Goal: Task Accomplishment & Management: Manage account settings

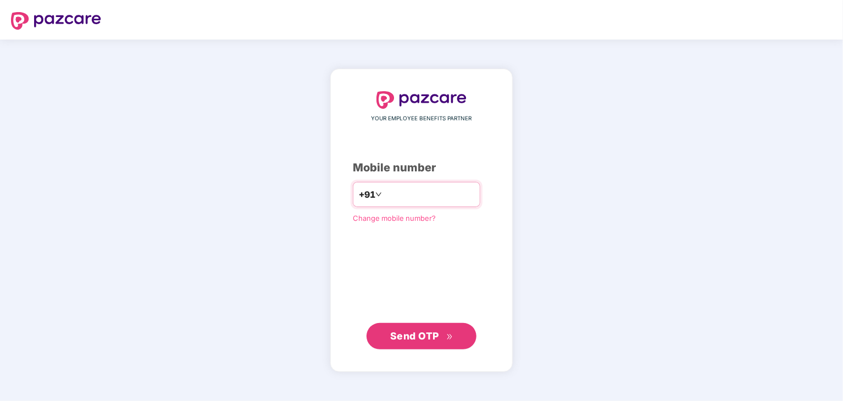
type input "**********"
click at [430, 324] on button "Send OTP" at bounding box center [422, 336] width 110 height 26
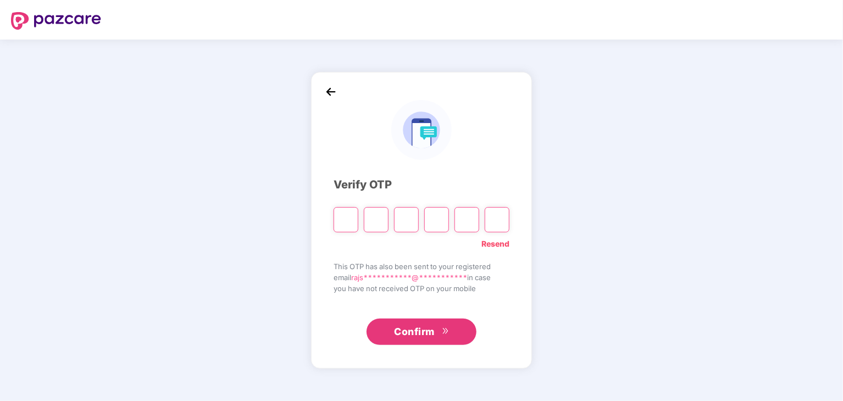
type input "*"
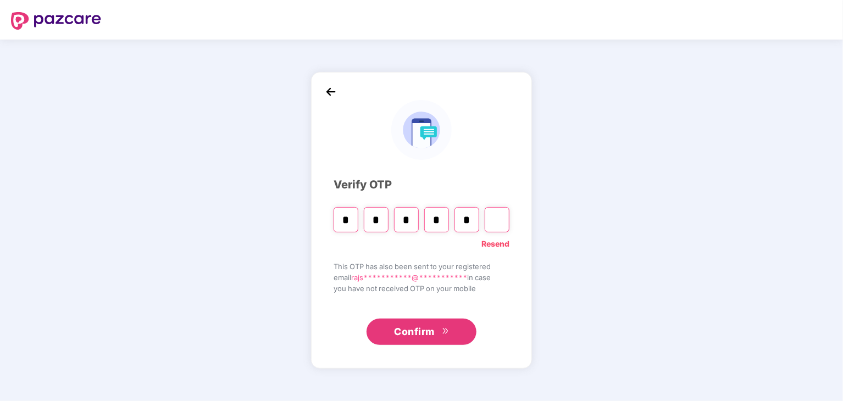
type input "*"
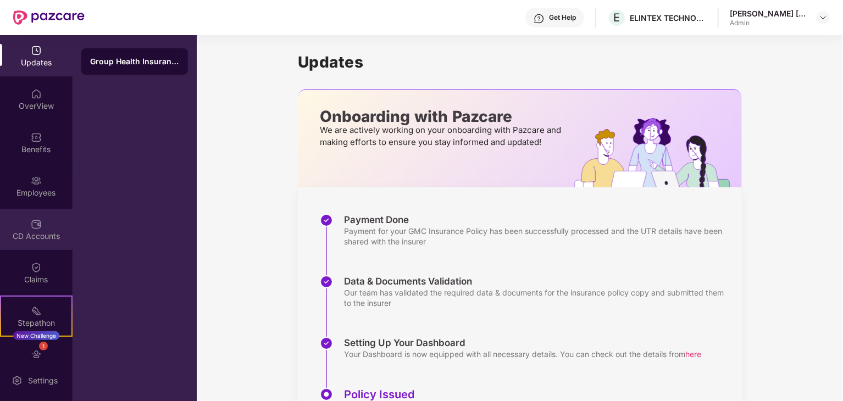
click at [37, 231] on div "CD Accounts" at bounding box center [36, 236] width 73 height 11
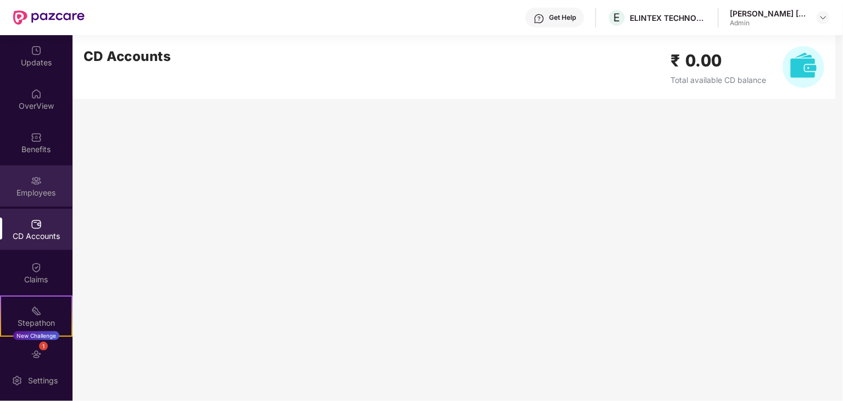
click at [28, 188] on div "Employees" at bounding box center [36, 192] width 73 height 11
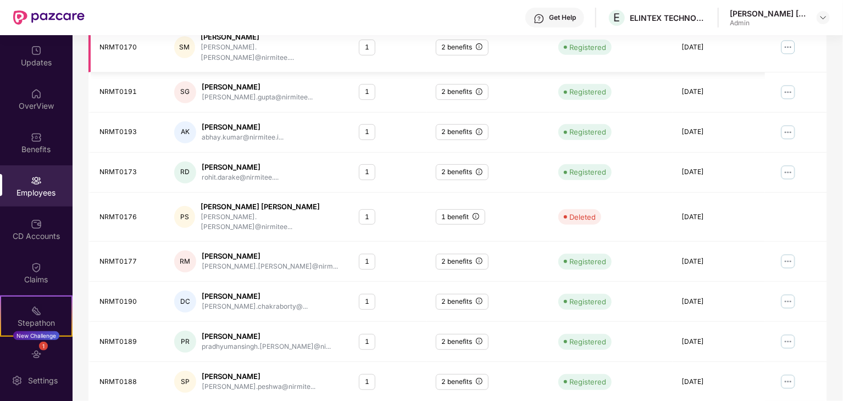
scroll to position [273, 0]
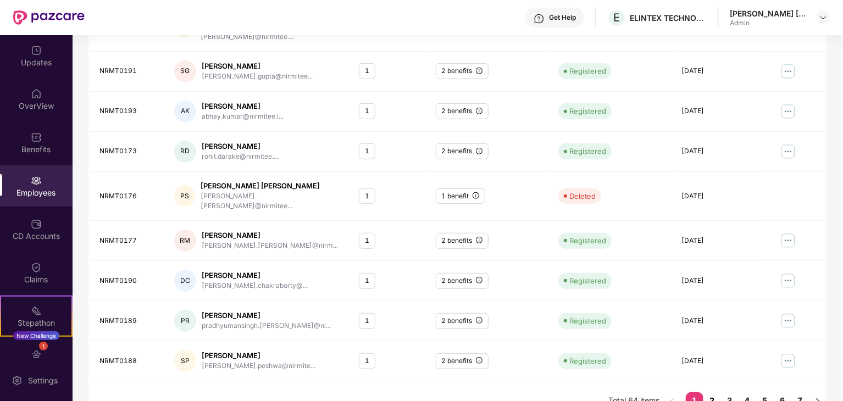
click at [712, 392] on link "2" at bounding box center [712, 400] width 18 height 16
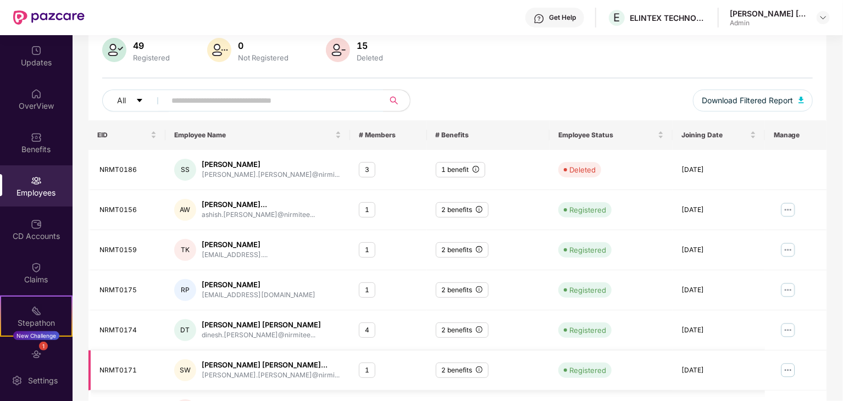
scroll to position [0, 0]
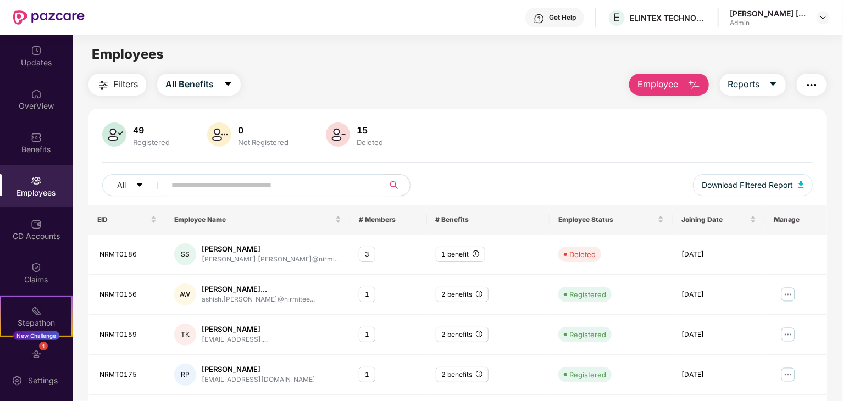
click at [253, 177] on input "text" at bounding box center [269, 185] width 197 height 16
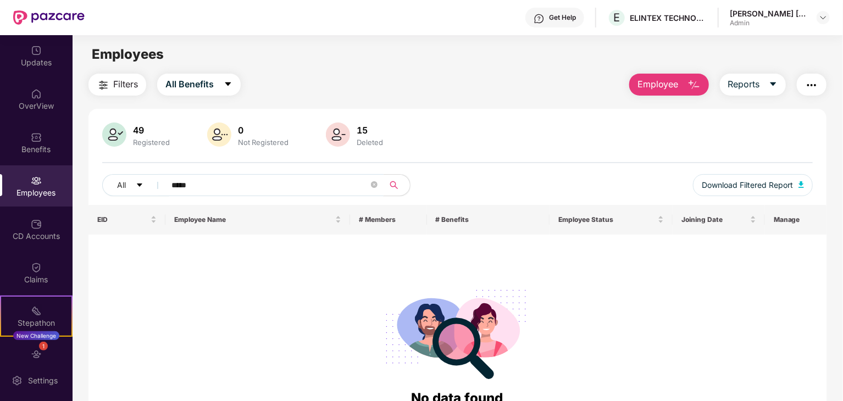
type input "*****"
click at [366, 134] on div "15" at bounding box center [369, 130] width 31 height 11
click at [358, 130] on div "15" at bounding box center [369, 130] width 31 height 11
click at [336, 134] on img at bounding box center [338, 135] width 24 height 24
click at [125, 183] on span "All" at bounding box center [121, 185] width 9 height 12
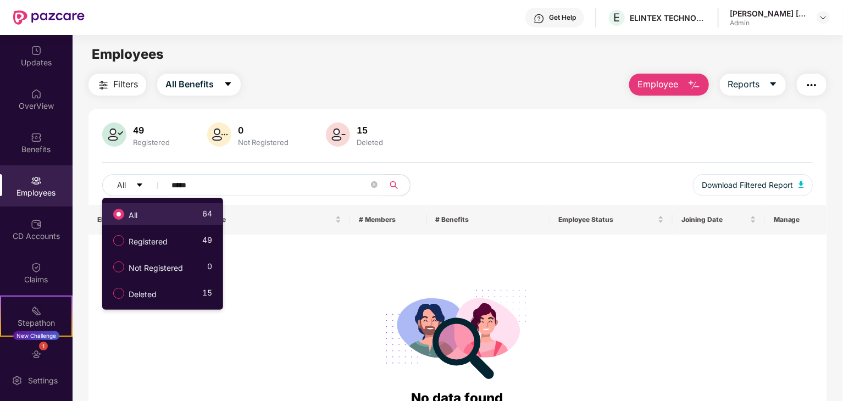
click at [158, 218] on div "All 64" at bounding box center [160, 214] width 104 height 19
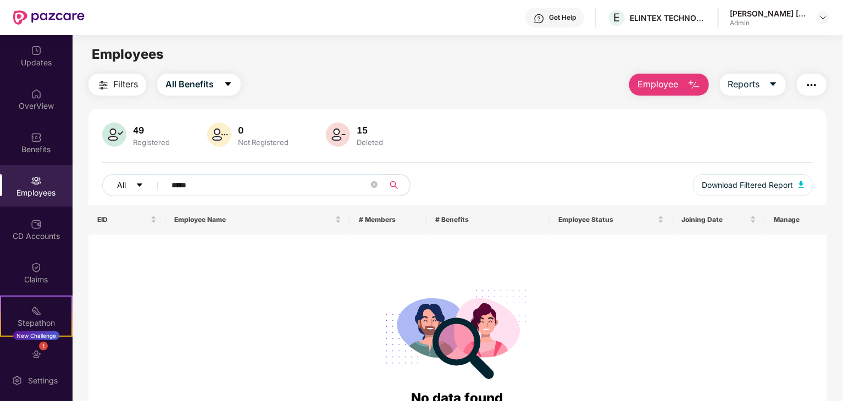
click at [120, 184] on span "All" at bounding box center [121, 185] width 9 height 12
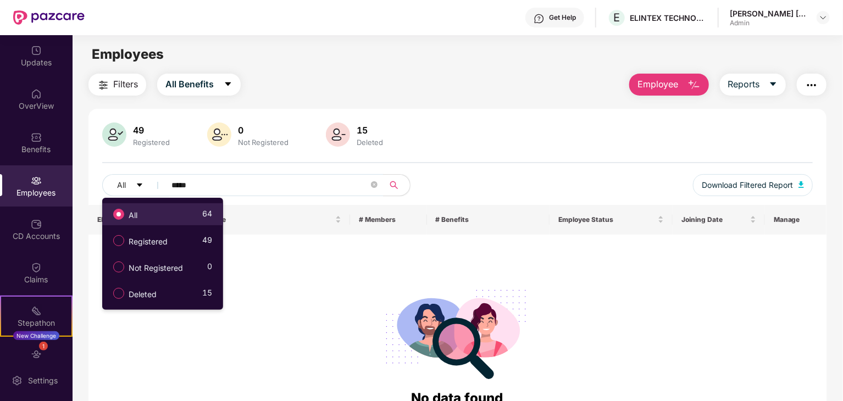
click at [147, 299] on span "Deleted" at bounding box center [142, 295] width 37 height 12
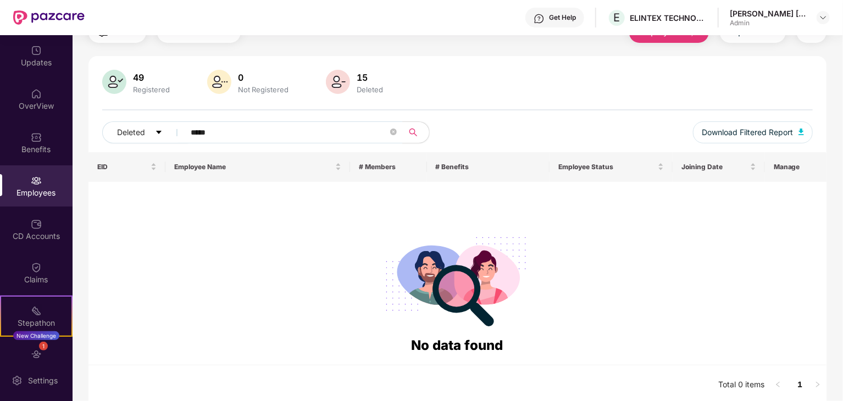
scroll to position [56, 0]
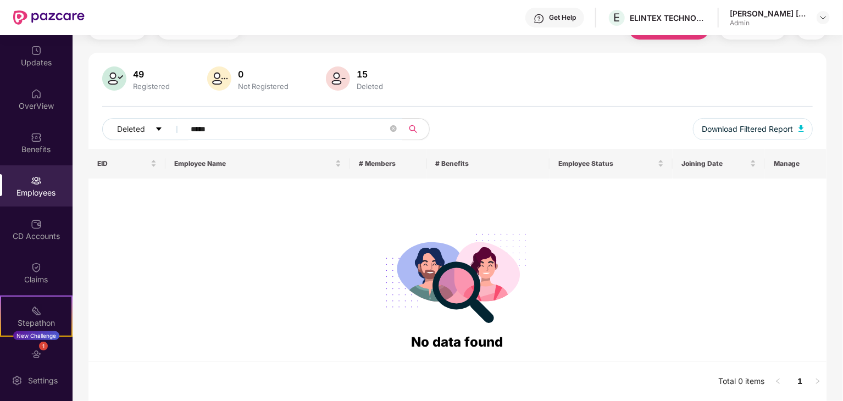
click at [134, 80] on div "49 Registered" at bounding box center [152, 79] width 46 height 23
click at [102, 80] on img at bounding box center [114, 78] width 24 height 24
click at [113, 80] on img at bounding box center [114, 78] width 24 height 24
click at [297, 229] on div at bounding box center [457, 276] width 720 height 112
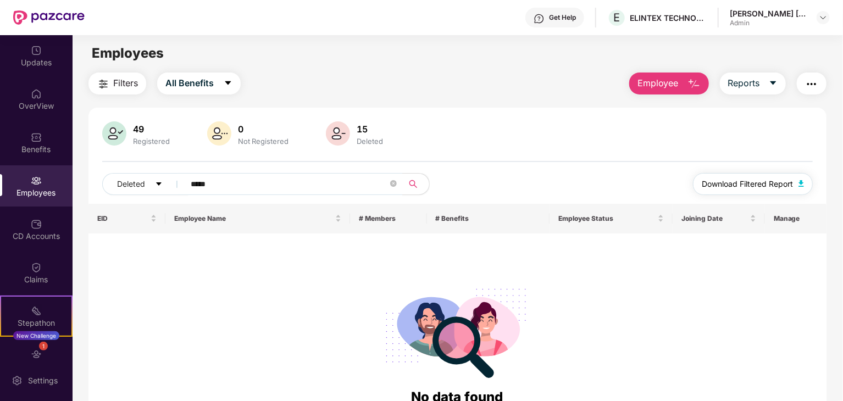
scroll to position [0, 0]
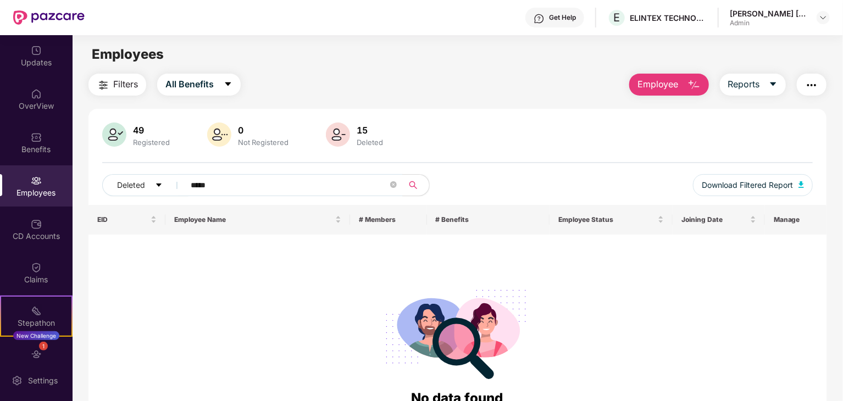
click at [31, 190] on div "Employees" at bounding box center [36, 192] width 73 height 11
click at [13, 220] on div "CD Accounts" at bounding box center [36, 229] width 73 height 41
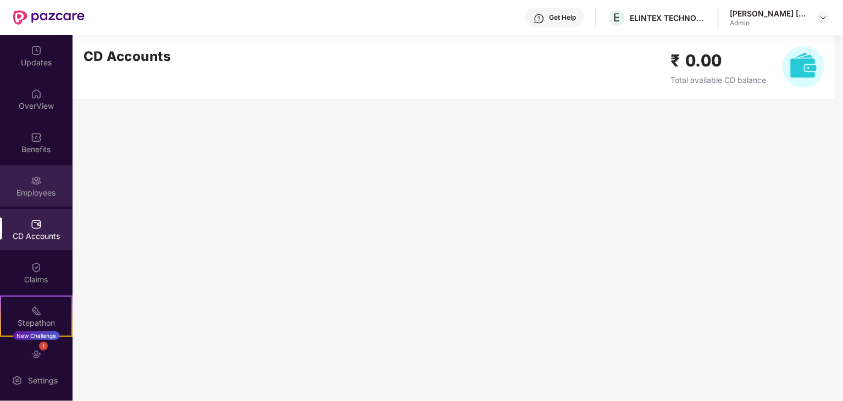
click at [33, 183] on img at bounding box center [36, 180] width 11 height 11
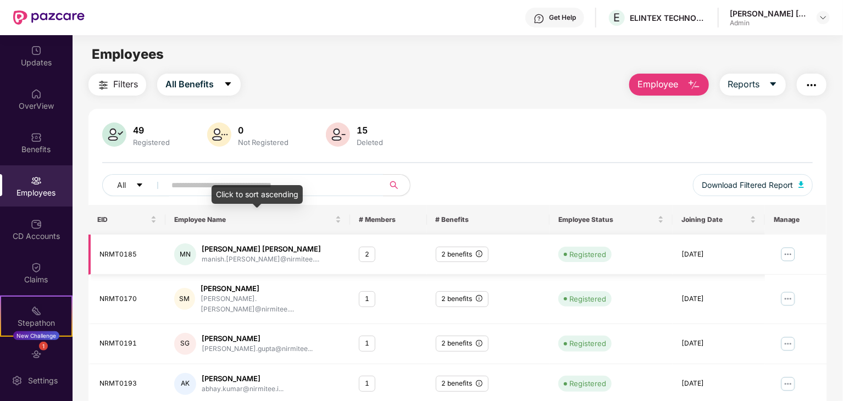
scroll to position [273, 0]
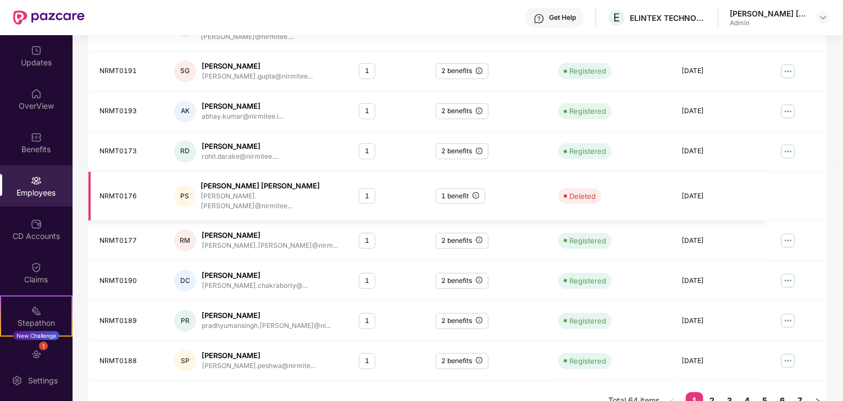
click at [573, 191] on div "Deleted" at bounding box center [582, 196] width 26 height 11
click at [705, 392] on link "2" at bounding box center [712, 400] width 18 height 16
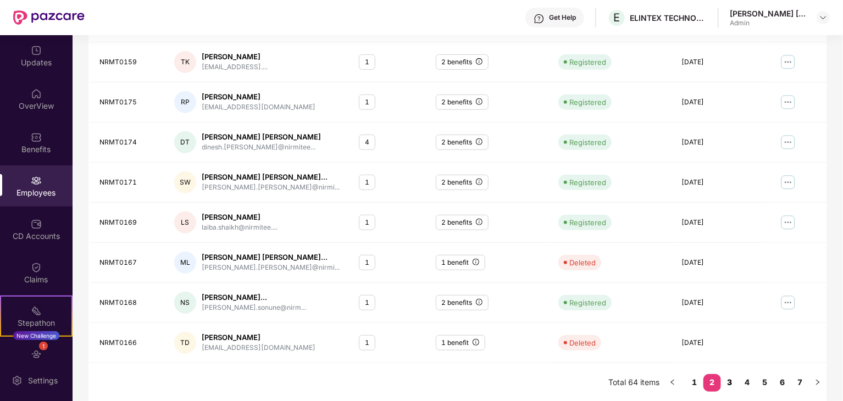
click at [730, 381] on link "3" at bounding box center [730, 382] width 18 height 16
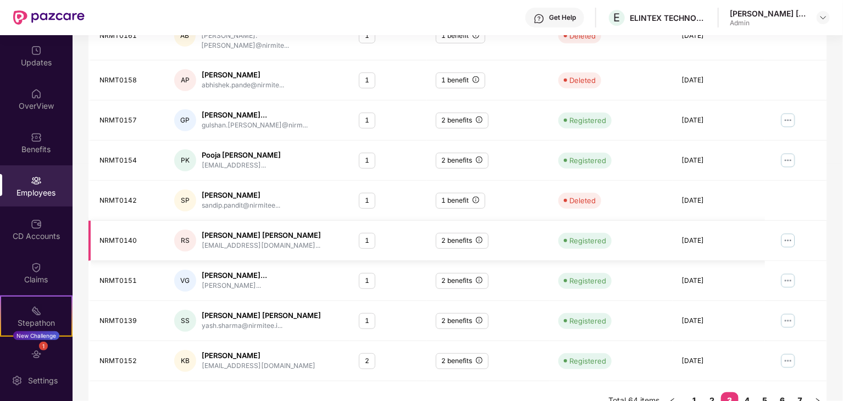
click at [786, 232] on img at bounding box center [788, 241] width 18 height 18
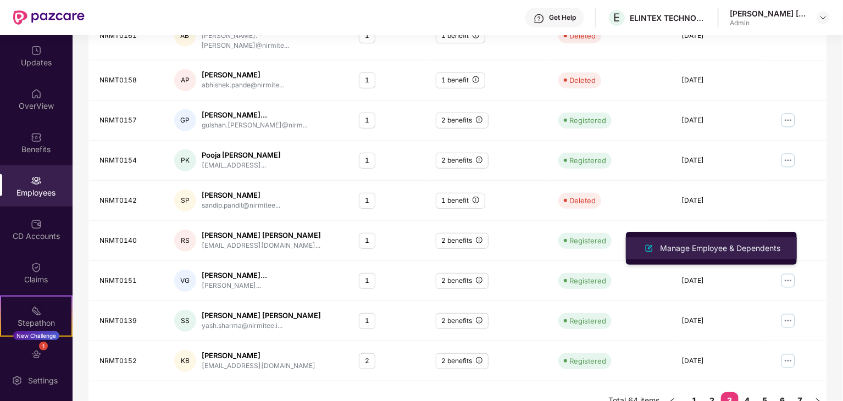
click at [745, 249] on div "Manage Employee & Dependents" at bounding box center [720, 248] width 125 height 12
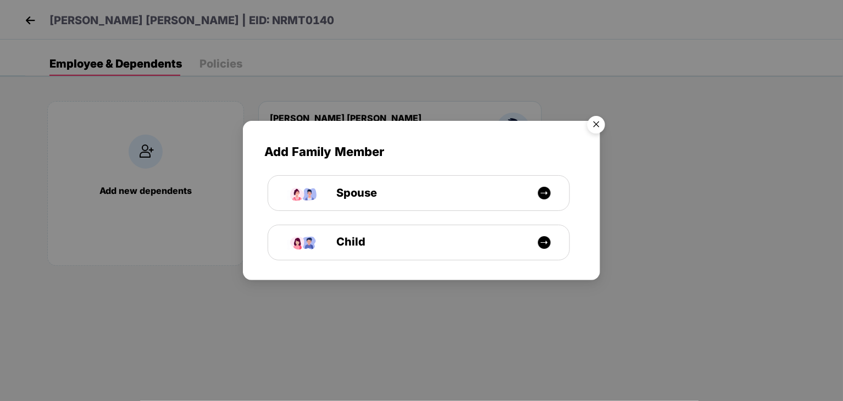
click at [593, 121] on img "Close" at bounding box center [596, 126] width 31 height 31
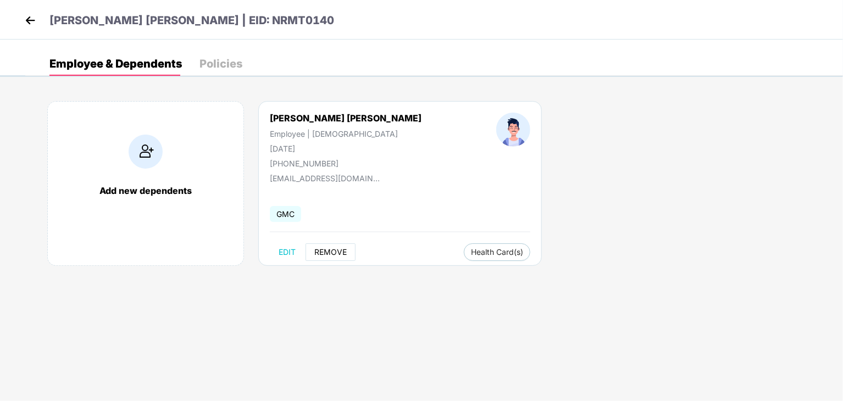
click at [323, 253] on span "REMOVE" at bounding box center [330, 252] width 32 height 9
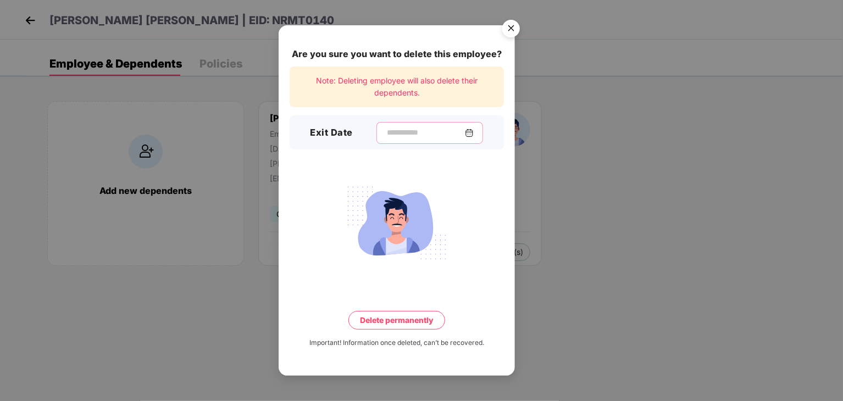
click at [389, 134] on input at bounding box center [425, 133] width 79 height 12
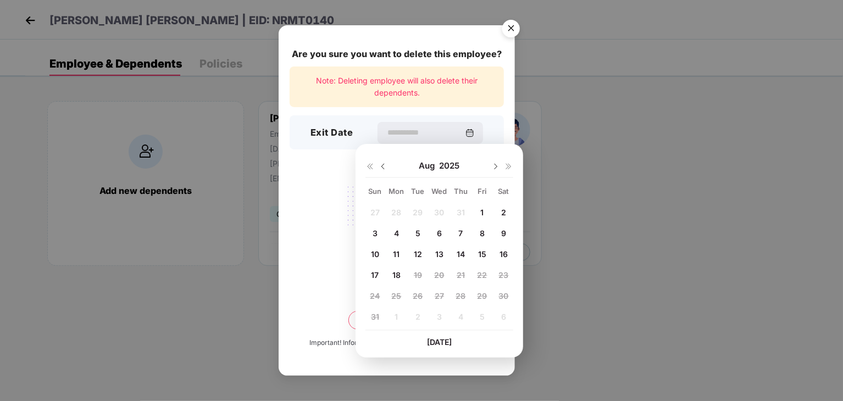
click at [400, 254] on span "11" at bounding box center [396, 253] width 7 height 9
type input "**********"
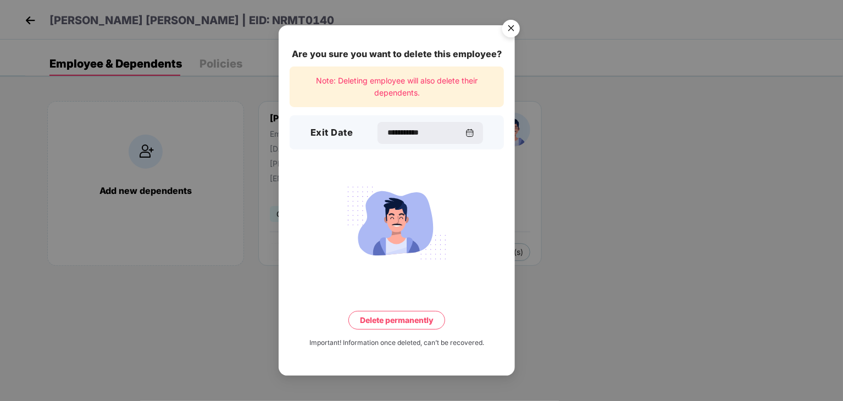
click at [393, 320] on button "Delete permanently" at bounding box center [396, 320] width 97 height 19
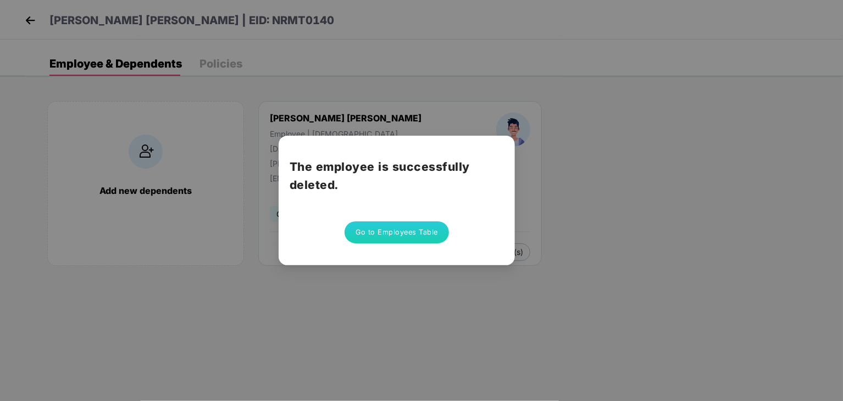
click at [403, 228] on button "Go to Employees Table" at bounding box center [397, 232] width 104 height 22
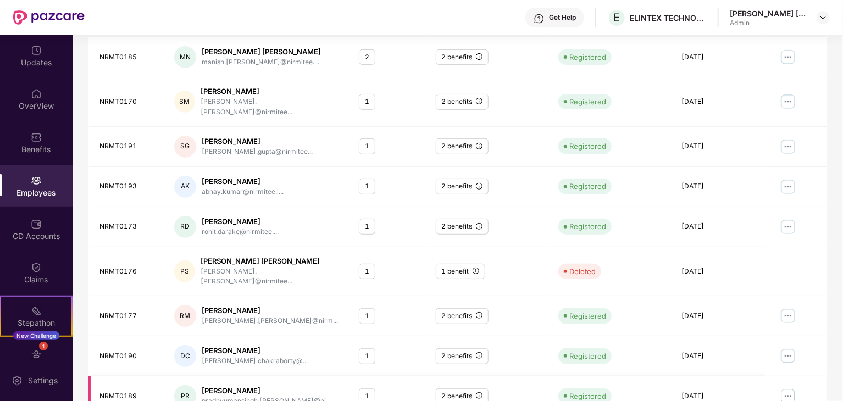
scroll to position [273, 0]
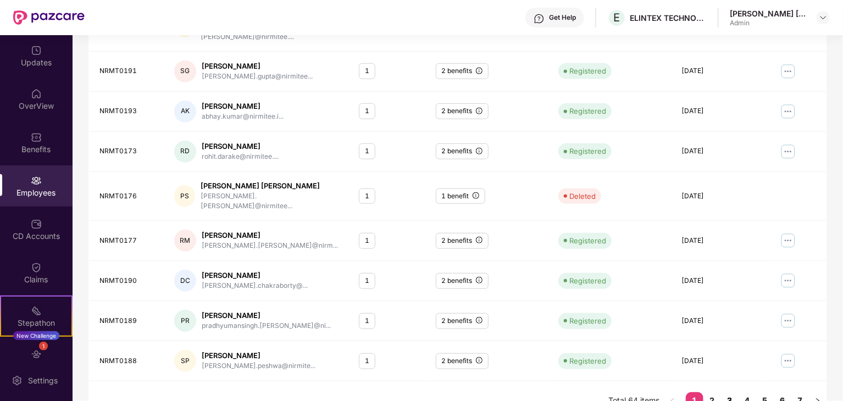
click at [729, 392] on link "3" at bounding box center [730, 400] width 18 height 16
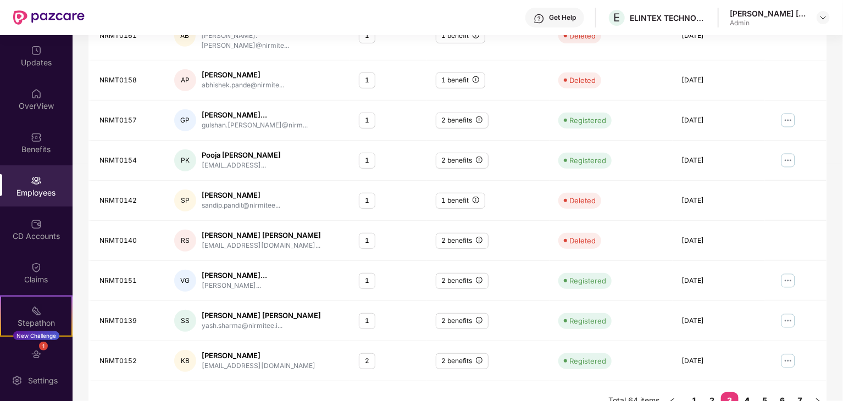
click at [747, 392] on link "4" at bounding box center [748, 400] width 18 height 16
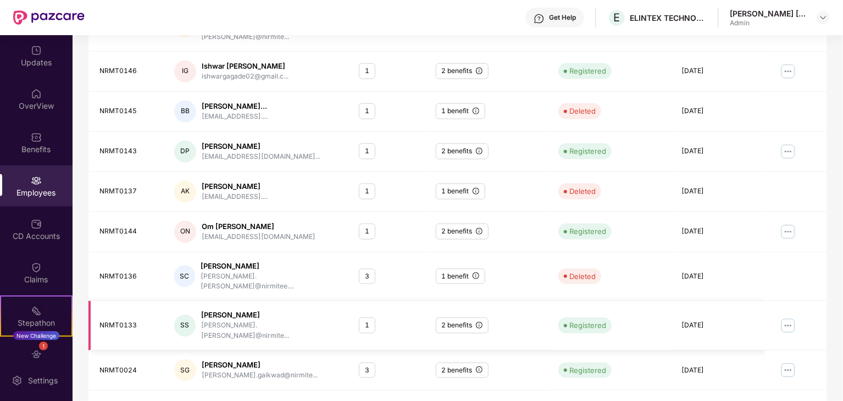
click at [791, 317] on img at bounding box center [788, 326] width 18 height 18
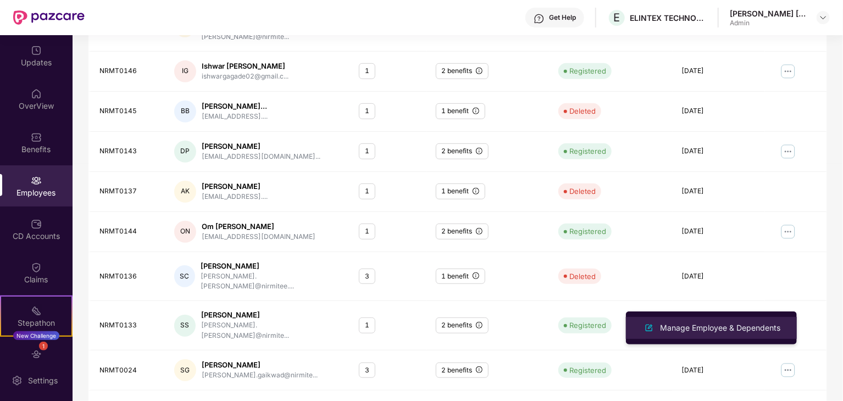
click at [718, 328] on div "Manage Employee & Dependents" at bounding box center [720, 328] width 125 height 12
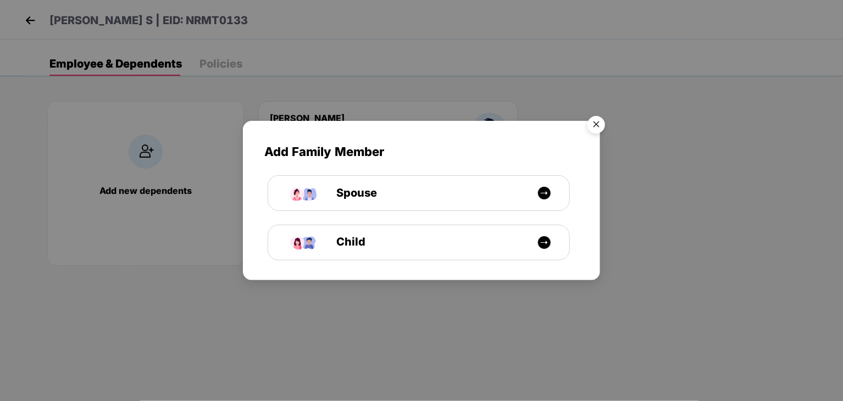
click at [596, 124] on img "Close" at bounding box center [596, 126] width 31 height 31
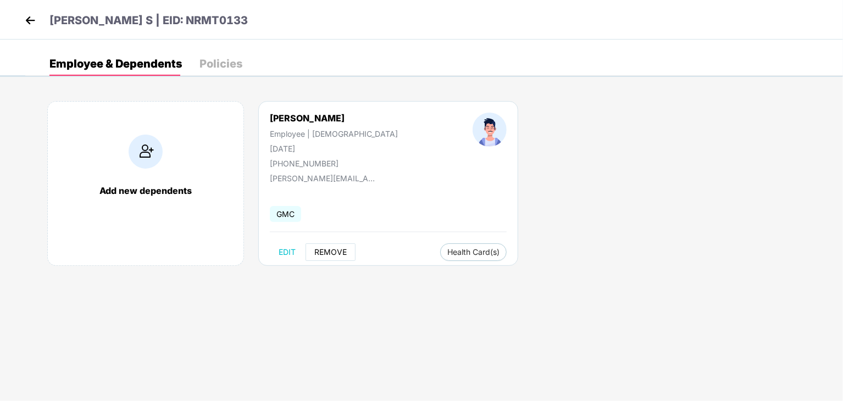
click at [324, 252] on span "REMOVE" at bounding box center [330, 252] width 32 height 9
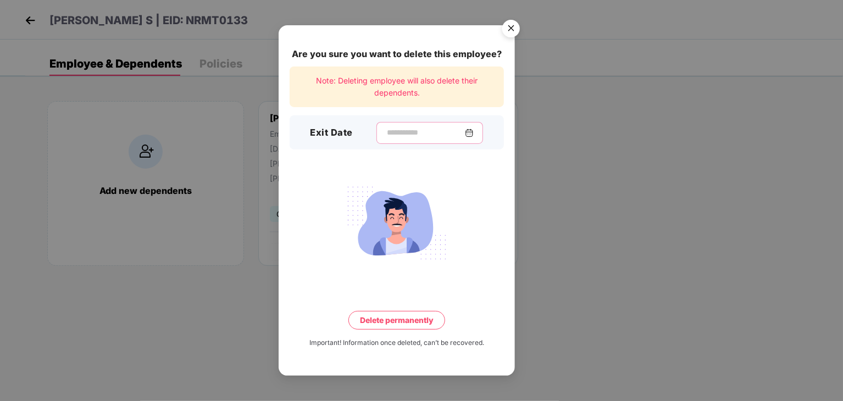
click at [392, 136] on input at bounding box center [425, 133] width 79 height 12
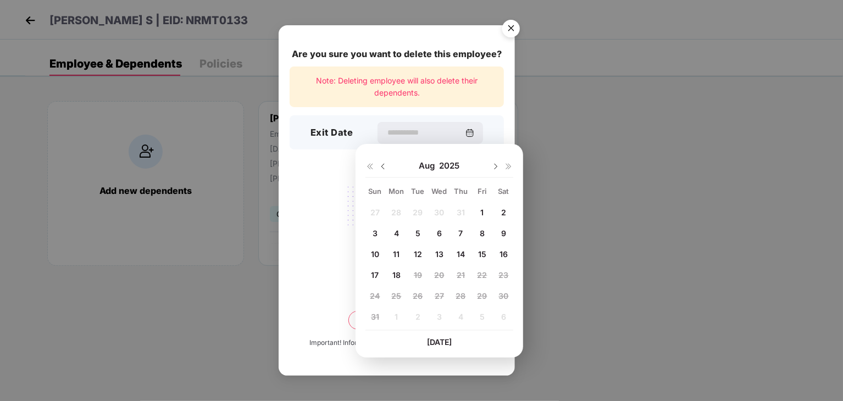
click at [382, 166] on img at bounding box center [383, 166] width 9 height 9
click at [497, 166] on img at bounding box center [495, 166] width 9 height 9
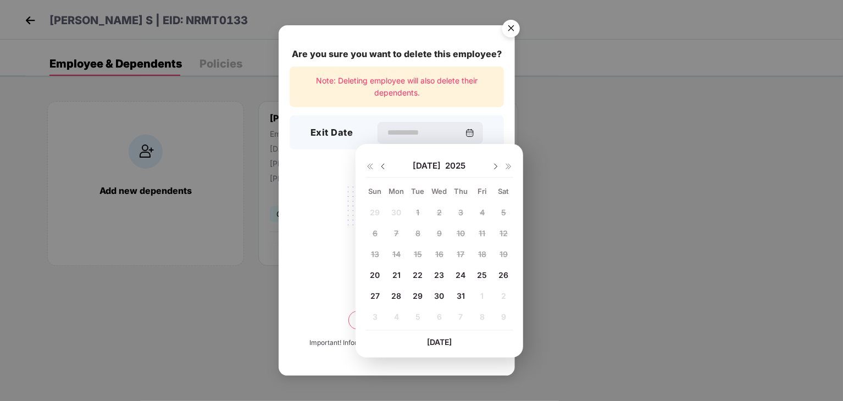
click at [378, 276] on span "20" at bounding box center [375, 274] width 10 height 9
type input "**********"
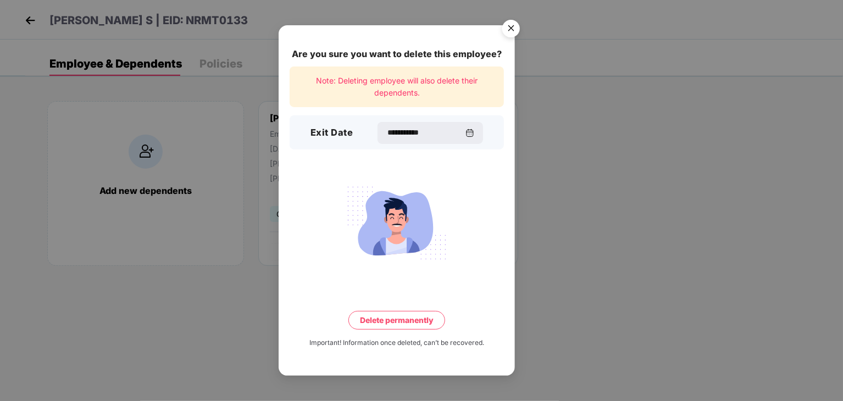
click at [396, 320] on button "Delete permanently" at bounding box center [396, 320] width 97 height 19
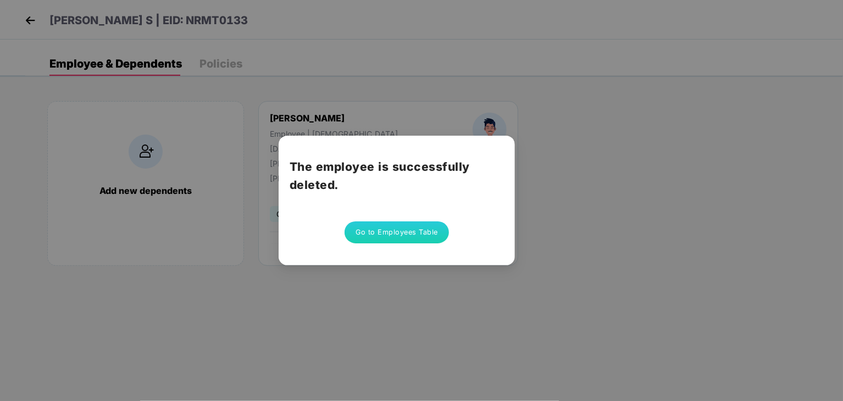
click at [384, 236] on button "Go to Employees Table" at bounding box center [397, 232] width 104 height 22
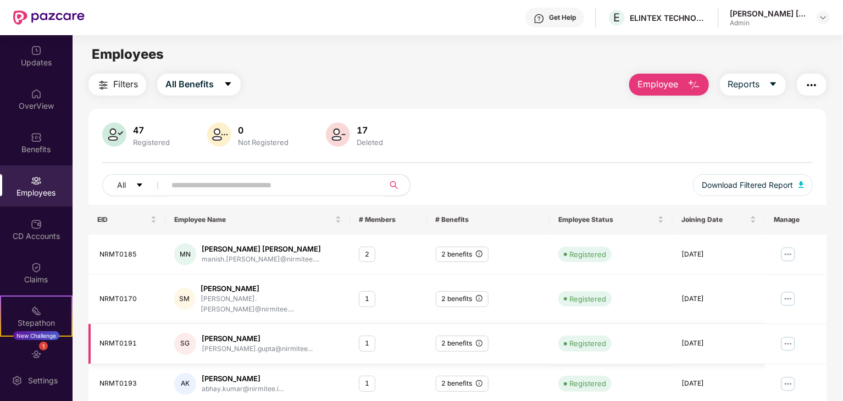
scroll to position [273, 0]
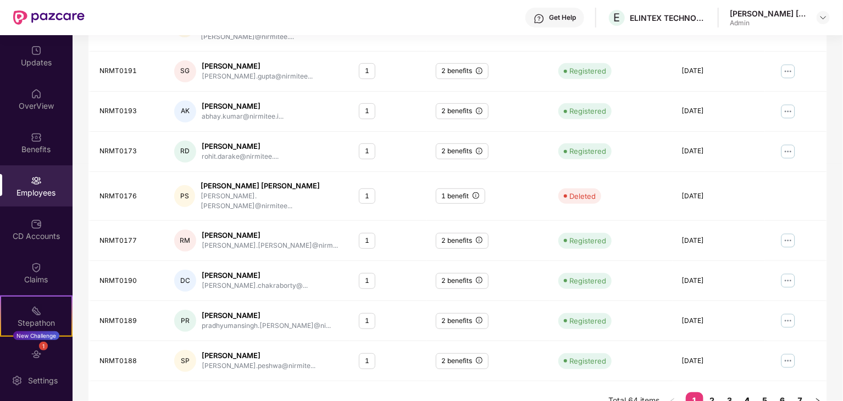
click at [746, 392] on link "4" at bounding box center [748, 400] width 18 height 16
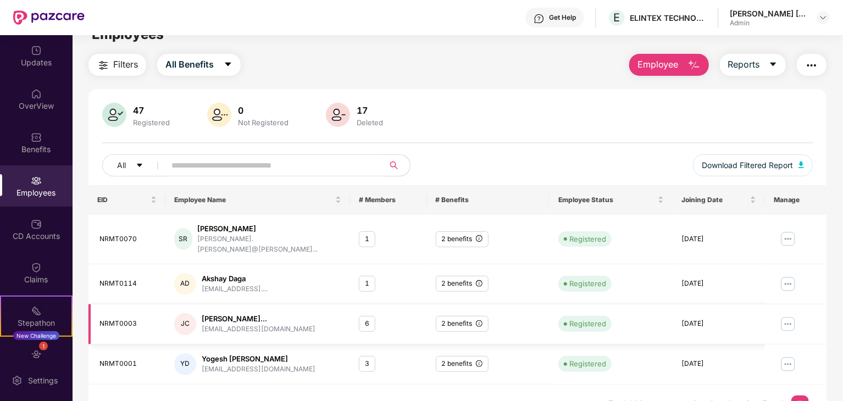
scroll to position [0, 0]
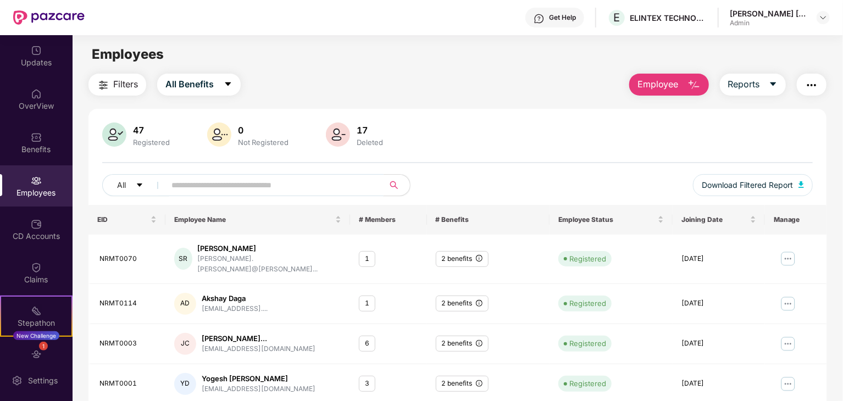
click at [230, 177] on input "text" at bounding box center [269, 185] width 197 height 16
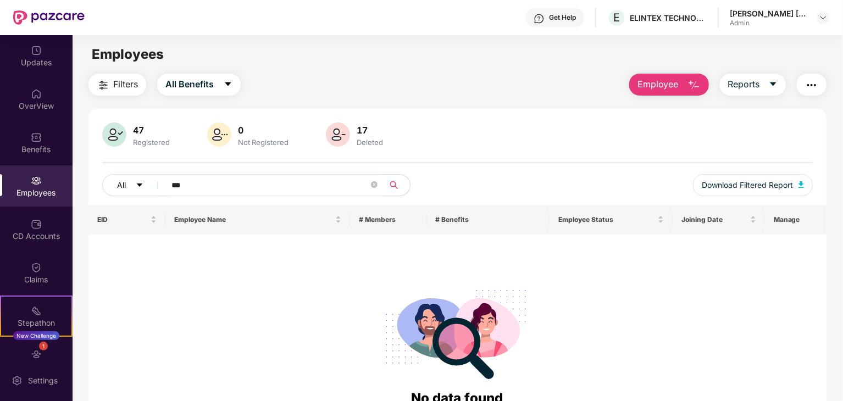
type input "***"
click at [134, 185] on button "All" at bounding box center [135, 185] width 67 height 22
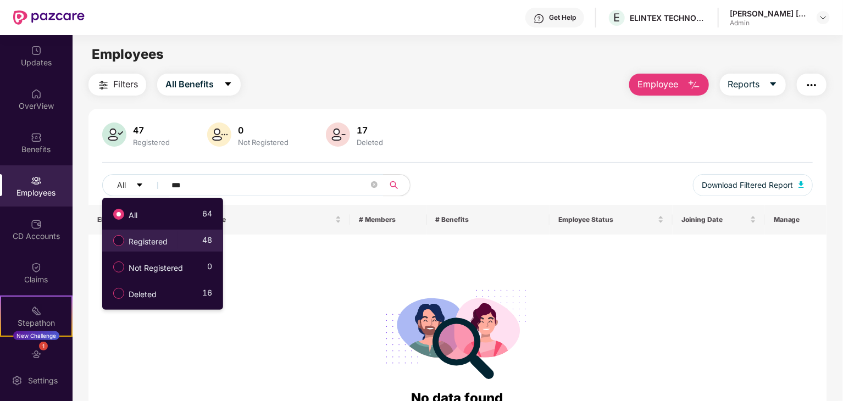
click at [146, 246] on span "Registered" at bounding box center [148, 242] width 48 height 12
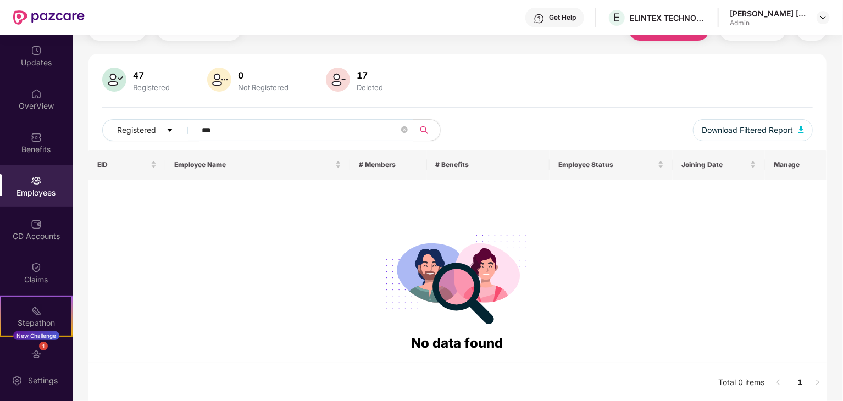
scroll to position [56, 0]
click at [35, 202] on div "Employees" at bounding box center [36, 185] width 73 height 41
click at [35, 182] on img at bounding box center [36, 180] width 11 height 11
click at [537, 93] on div "47 Registered 0 Not Registered 17 Deleted Registered *** Download Filtered Repo…" at bounding box center [457, 107] width 738 height 82
drag, startPoint x: 226, startPoint y: 130, endPoint x: 157, endPoint y: 129, distance: 69.2
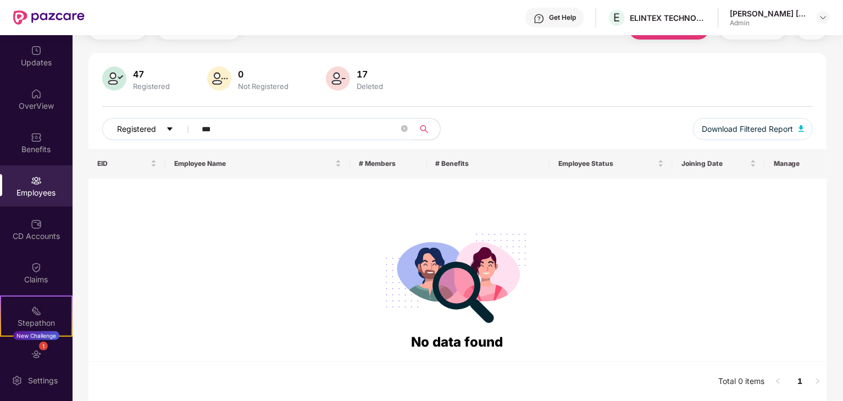
click at [157, 129] on div "Registered ***" at bounding box center [279, 129] width 355 height 22
